Goal: Task Accomplishment & Management: Complete application form

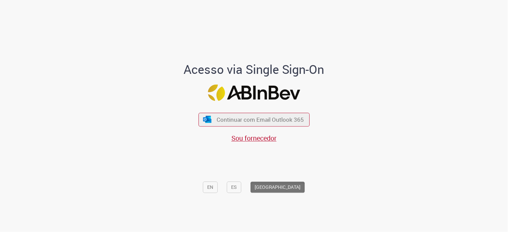
click at [258, 132] on div "Continuar com Email Outlook 365 Sou fornecedor" at bounding box center [253, 123] width 111 height 37
click at [258, 142] on span "Sou fornecedor" at bounding box center [253, 137] width 45 height 9
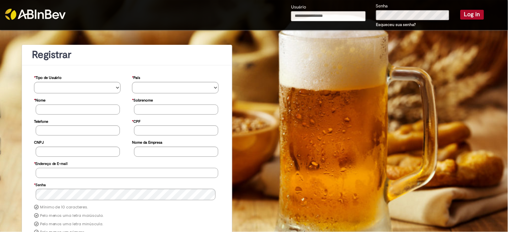
type input "**********"
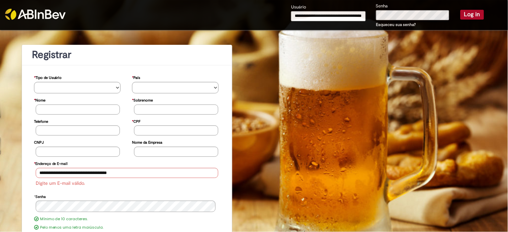
click at [464, 13] on button "Log in" at bounding box center [472, 14] width 24 height 9
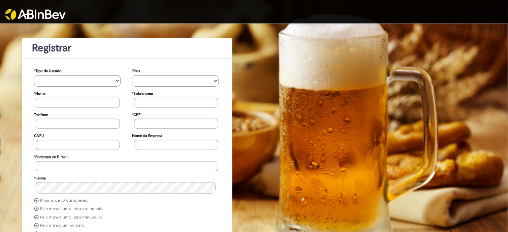
type input "**********"
click at [244, 15] on div at bounding box center [254, 11] width 508 height 23
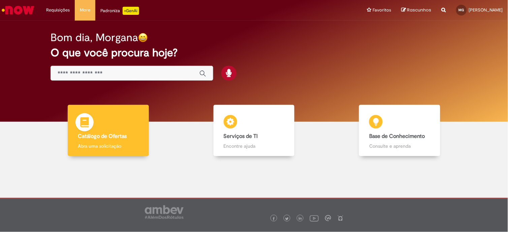
click at [93, 132] on img at bounding box center [84, 123] width 20 height 20
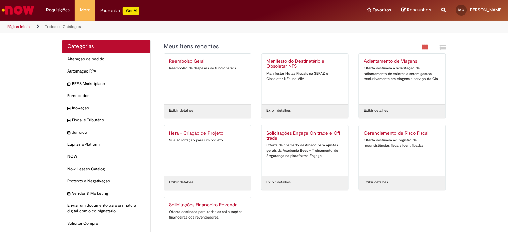
scroll to position [37, 0]
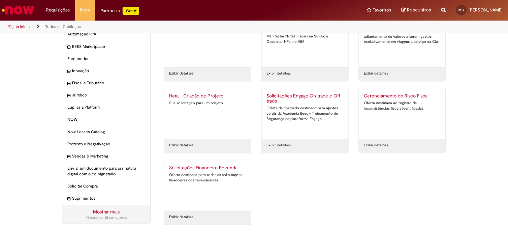
click at [191, 165] on link "Solicitações Financeiro Revenda Oferta destinada para todas as solicitações fin…" at bounding box center [207, 185] width 87 height 51
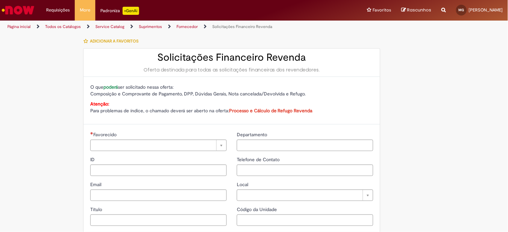
type input "**********"
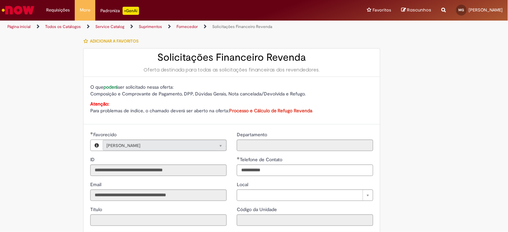
type input "**********"
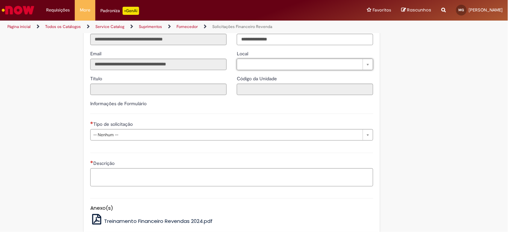
scroll to position [150, 0]
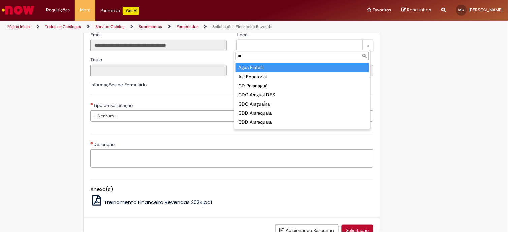
type input "*"
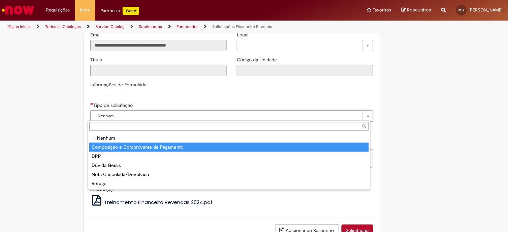
type input "**********"
select select "**********"
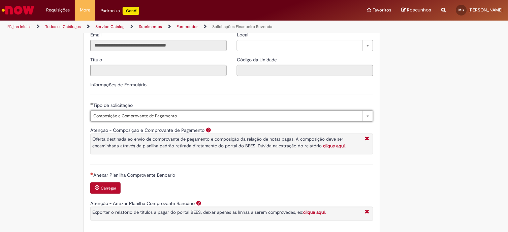
click at [97, 187] on button "Carregar" at bounding box center [105, 187] width 30 height 11
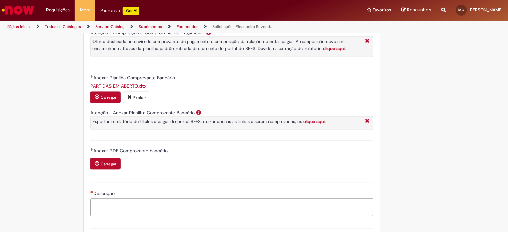
scroll to position [262, 0]
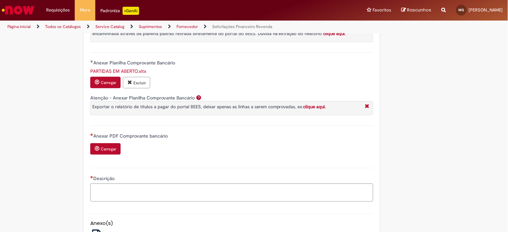
click at [101, 150] on small "Carregar" at bounding box center [108, 149] width 15 height 5
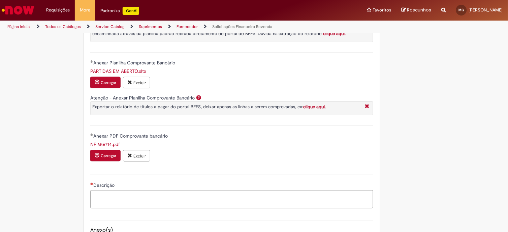
click at [104, 204] on textarea "Descrição" at bounding box center [231, 199] width 283 height 18
type textarea "*"
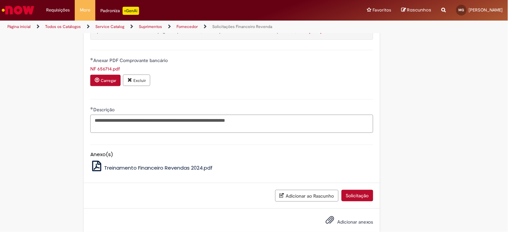
scroll to position [352, 0]
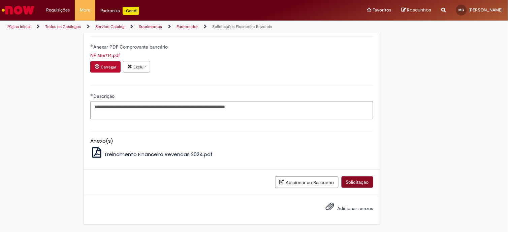
type textarea "**********"
click at [361, 179] on button "Solicitação" at bounding box center [358, 181] width 32 height 11
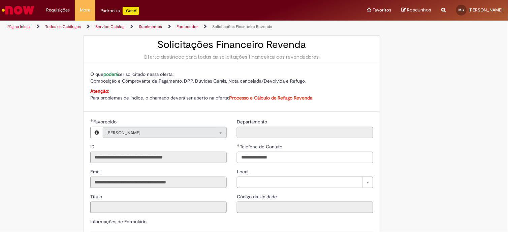
scroll to position [0, 0]
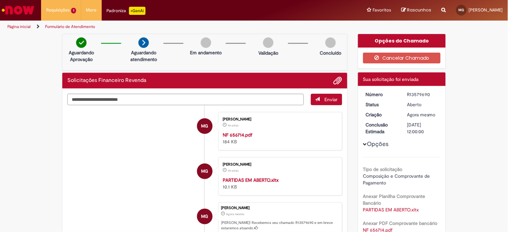
click at [240, 177] on strong "PARTIDAS EM ABERTO.xltx" at bounding box center [251, 180] width 56 height 6
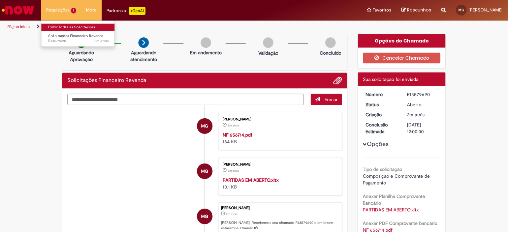
click at [61, 25] on link "Exibir Todas as Solicitações" at bounding box center [78, 27] width 74 height 7
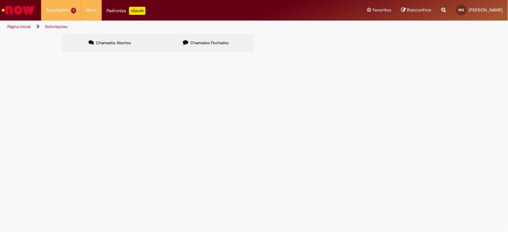
click at [169, 44] on label "Chamados Fechados" at bounding box center [206, 43] width 96 height 18
click at [0, 0] on span "Bom dia. Abater crédito em débido, como composição na planilha em anexo. Segue,…" at bounding box center [0, 0] width 0 height 0
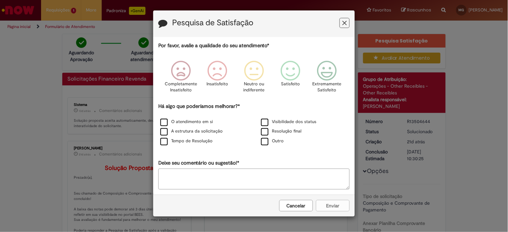
drag, startPoint x: 199, startPoint y: 106, endPoint x: 324, endPoint y: 48, distance: 138.5
click at [324, 48] on div "Pesquisa de Satisfação Por favor, avalie a qualidade do seu atendimento* Comple…" at bounding box center [254, 116] width 508 height 232
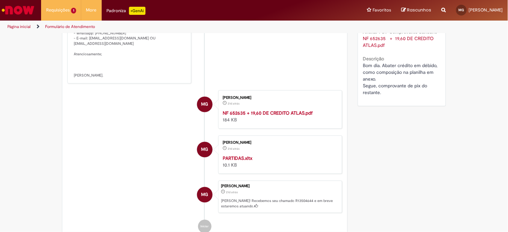
scroll to position [224, 0]
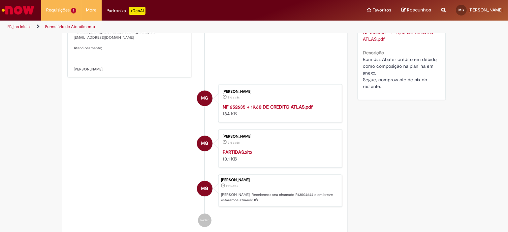
click at [237, 155] on strong "PARTIDAS.xltx" at bounding box center [238, 152] width 30 height 6
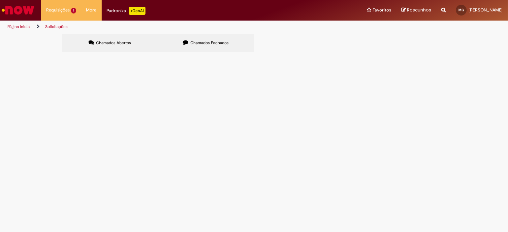
click at [193, 34] on label "Chamados Fechados" at bounding box center [206, 43] width 96 height 18
click at [0, 0] on span "segue comprovante de pagamento com desconto referente aos créditos" at bounding box center [0, 0] width 0 height 0
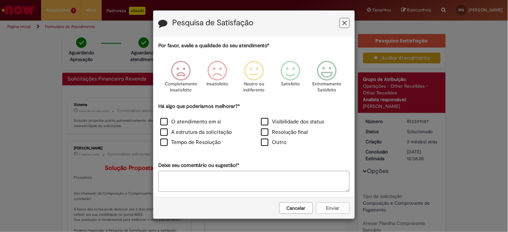
click at [346, 23] on icon "Feedback" at bounding box center [345, 23] width 4 height 7
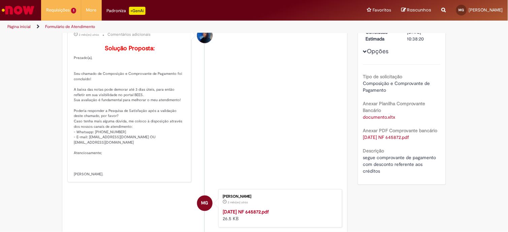
scroll to position [224, 0]
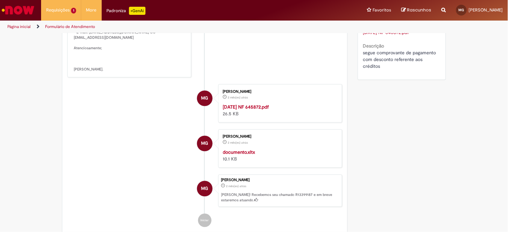
click at [245, 155] on strong "documento.xltx" at bounding box center [239, 152] width 32 height 6
click at [255, 110] on strong "11-08-2025 NF 645872.pdf" at bounding box center [246, 107] width 46 height 6
